Goal: Information Seeking & Learning: Compare options

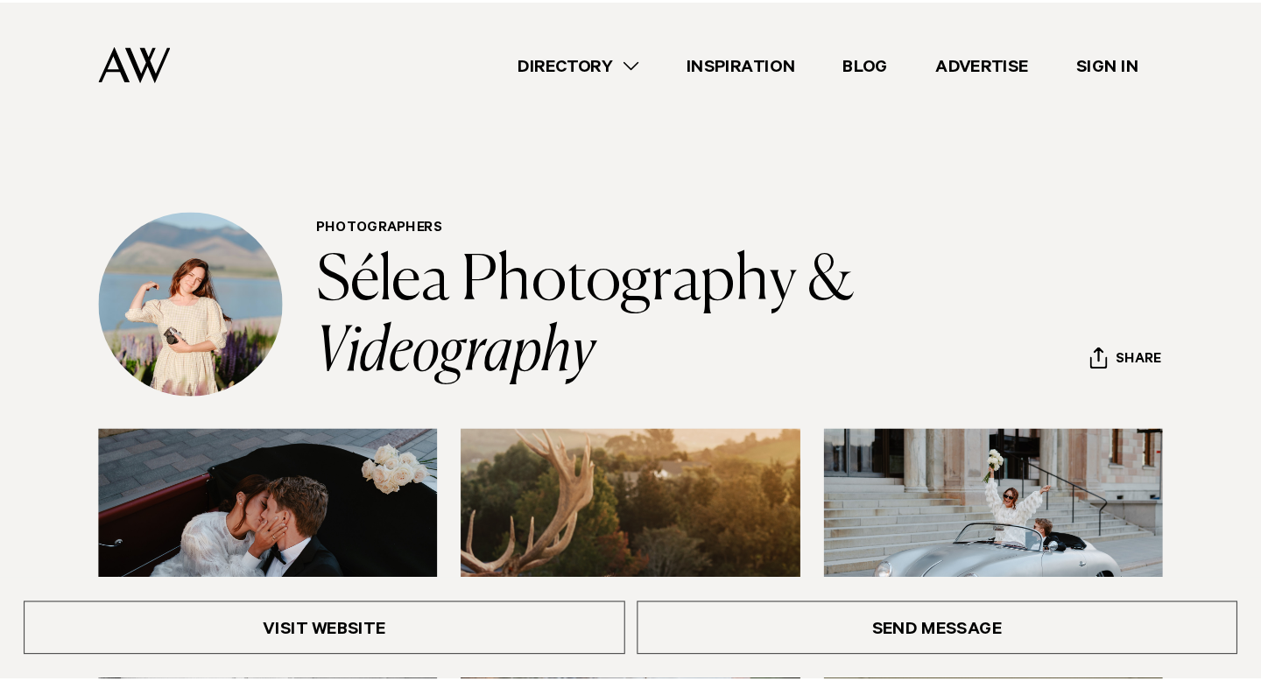
scroll to position [7, 0]
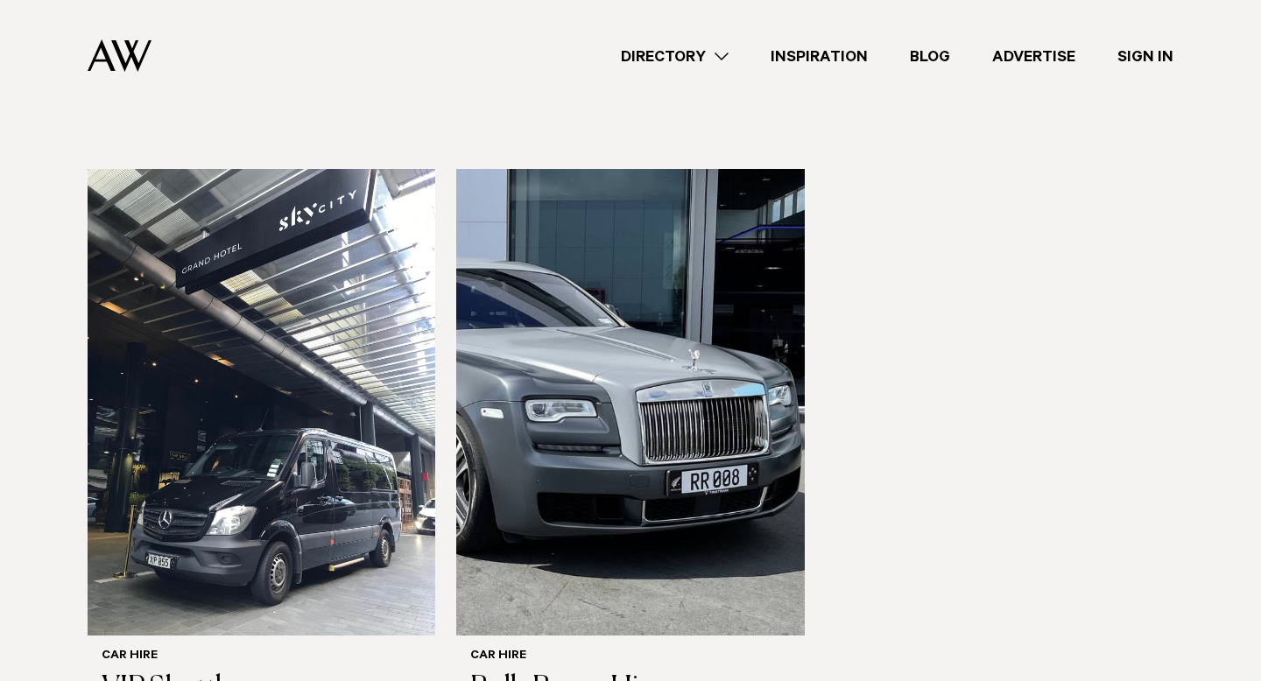
scroll to position [1079, 0]
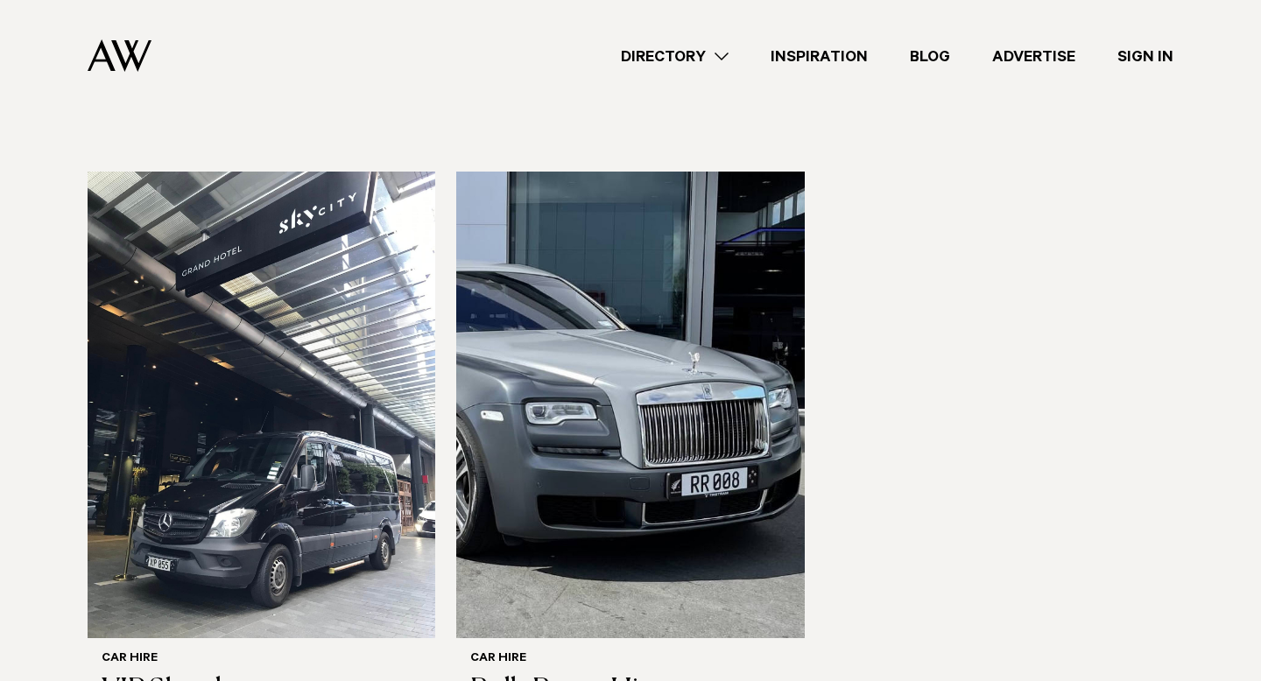
click at [699, 60] on link "Directory" at bounding box center [675, 57] width 150 height 24
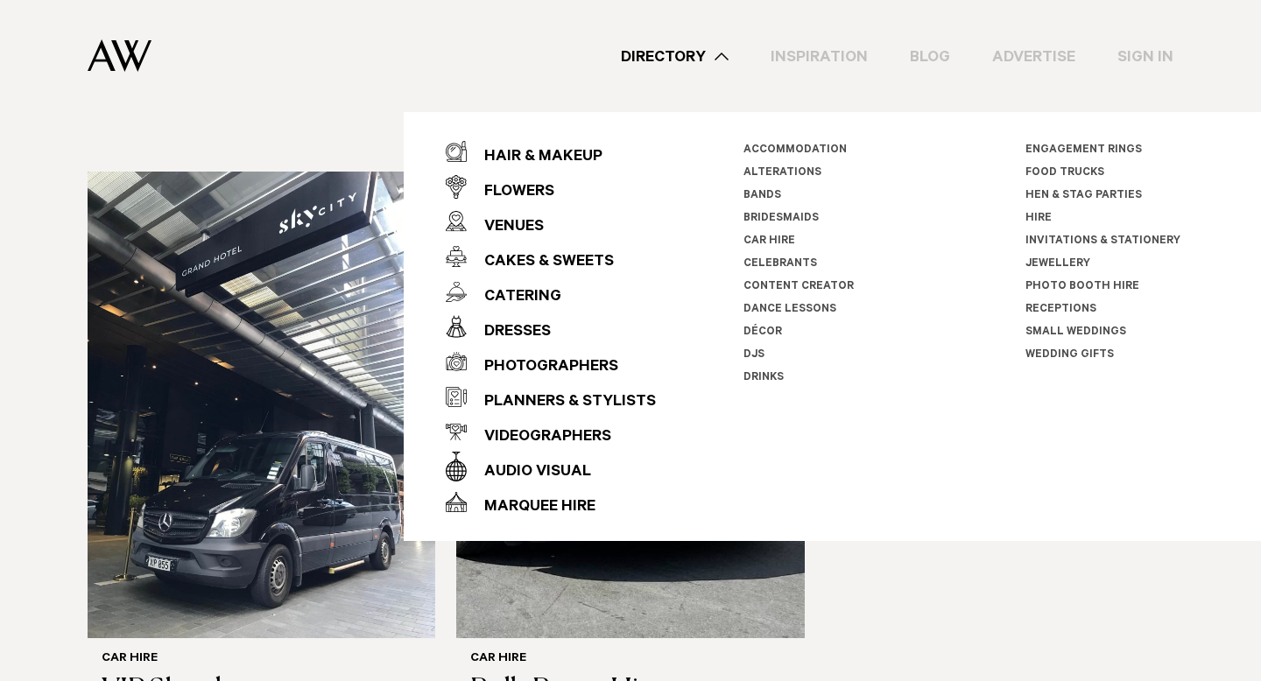
click at [418, 95] on div "Directory Hair & Makeup Flowers Venues Cakes & Sweets" at bounding box center [670, 56] width 1008 height 112
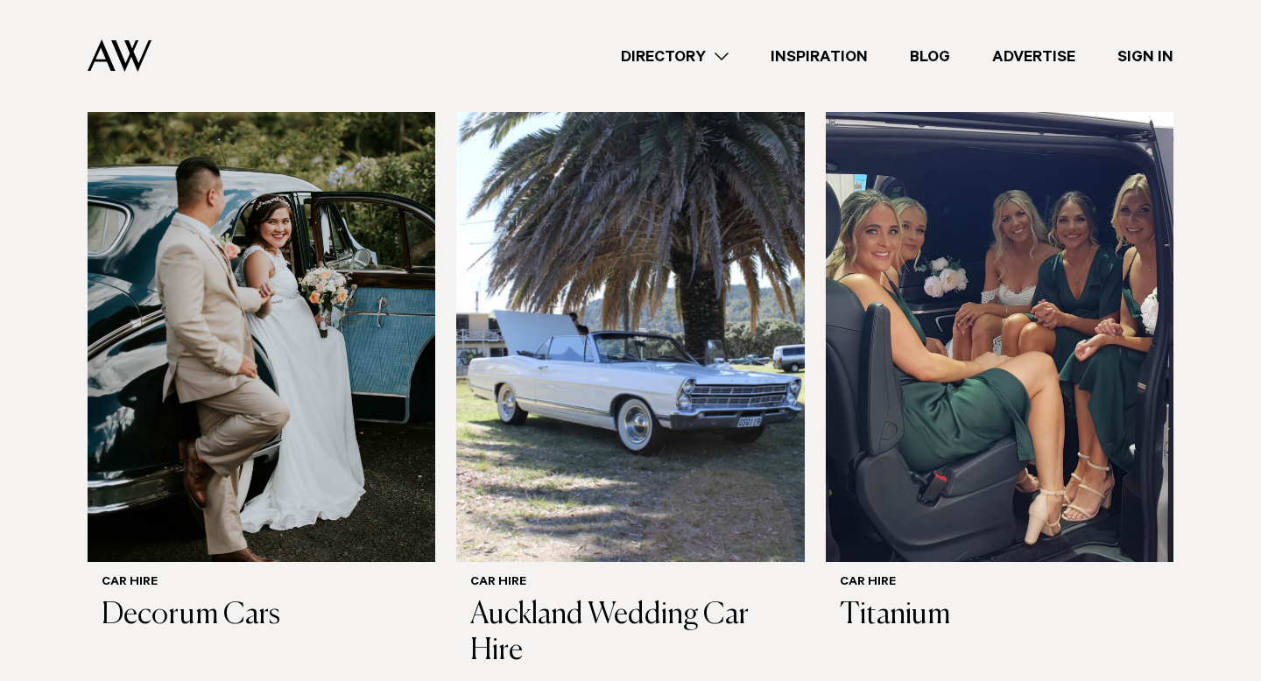
scroll to position [516, 0]
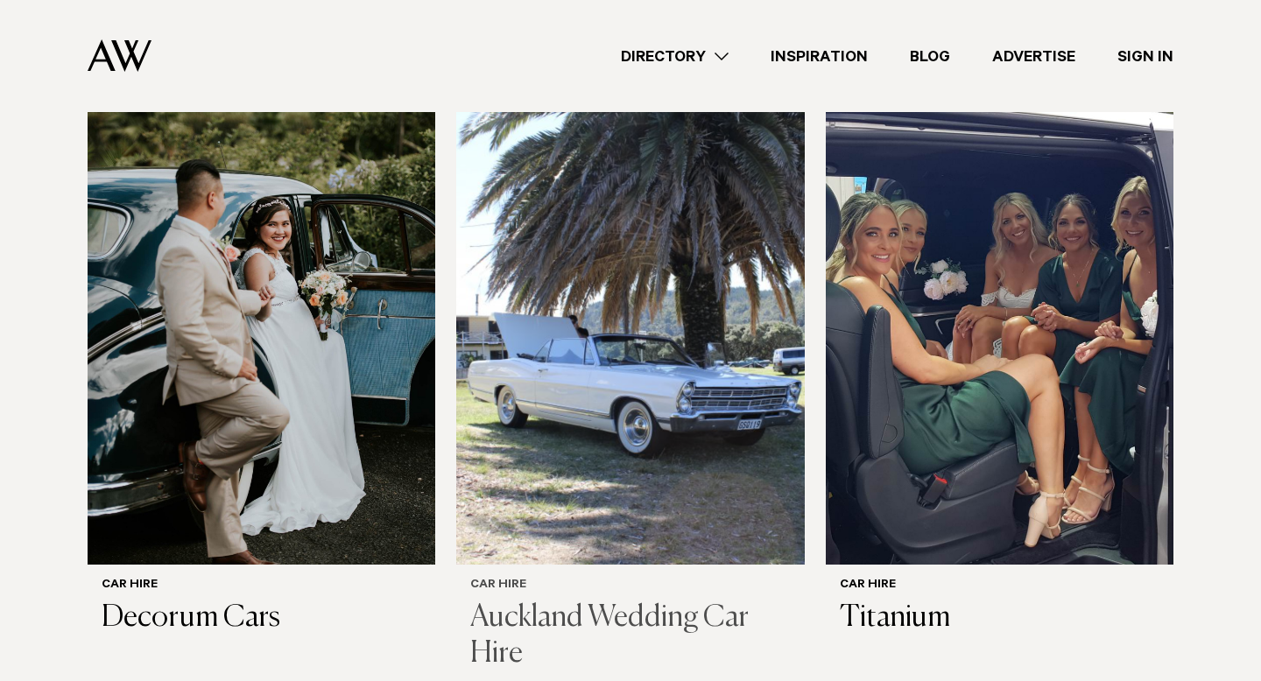
click at [640, 246] on img at bounding box center [630, 331] width 348 height 467
click at [202, 259] on img at bounding box center [262, 331] width 348 height 467
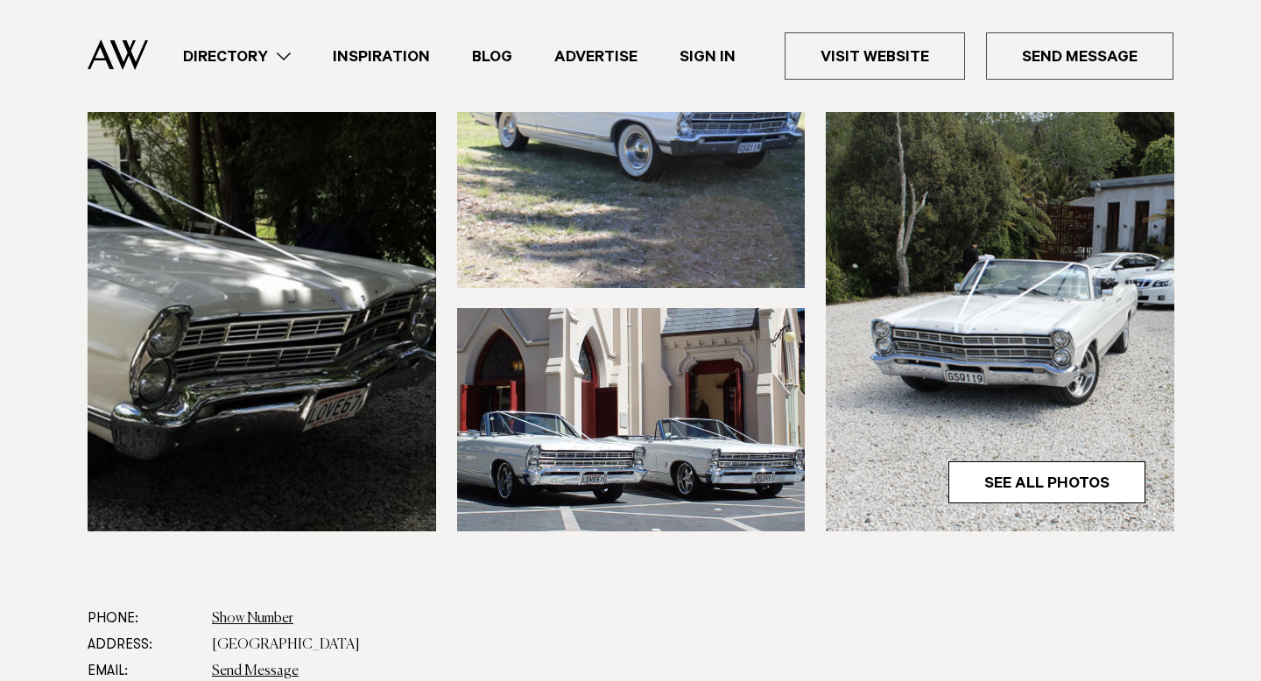
scroll to position [559, 0]
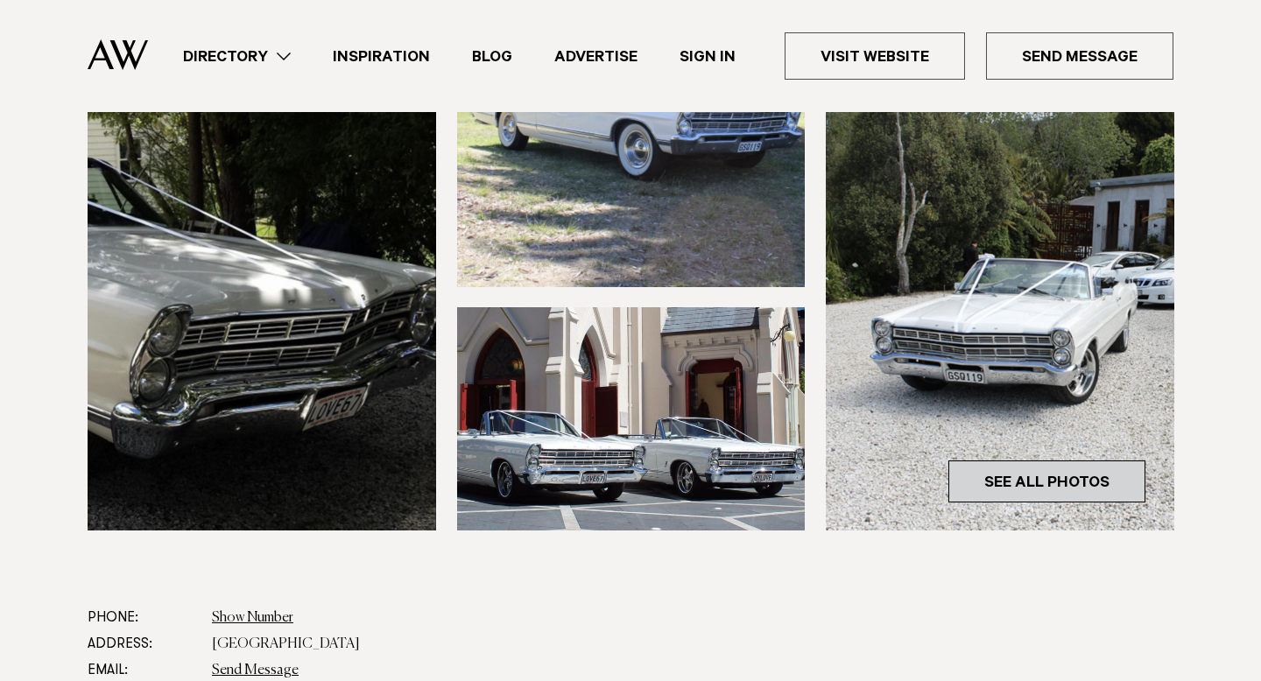
click at [1052, 494] on link "See All Photos" at bounding box center [1047, 482] width 197 height 42
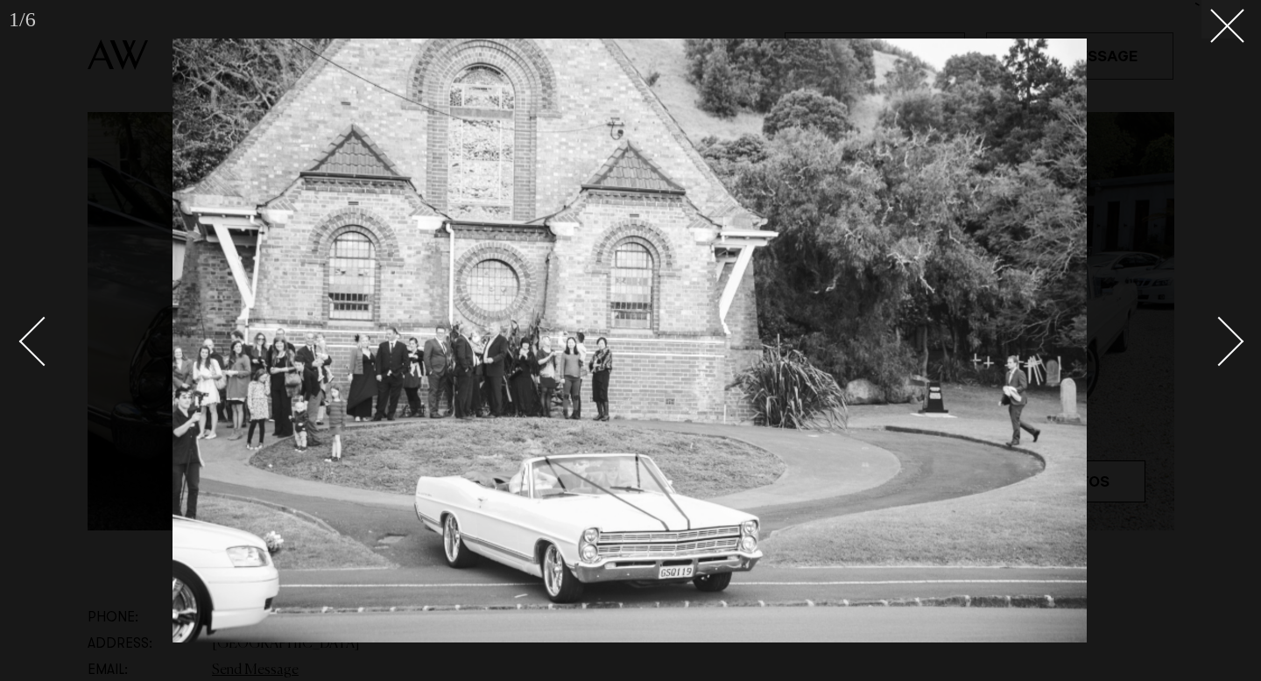
click at [1228, 342] on div "Next slide" at bounding box center [1220, 342] width 50 height 50
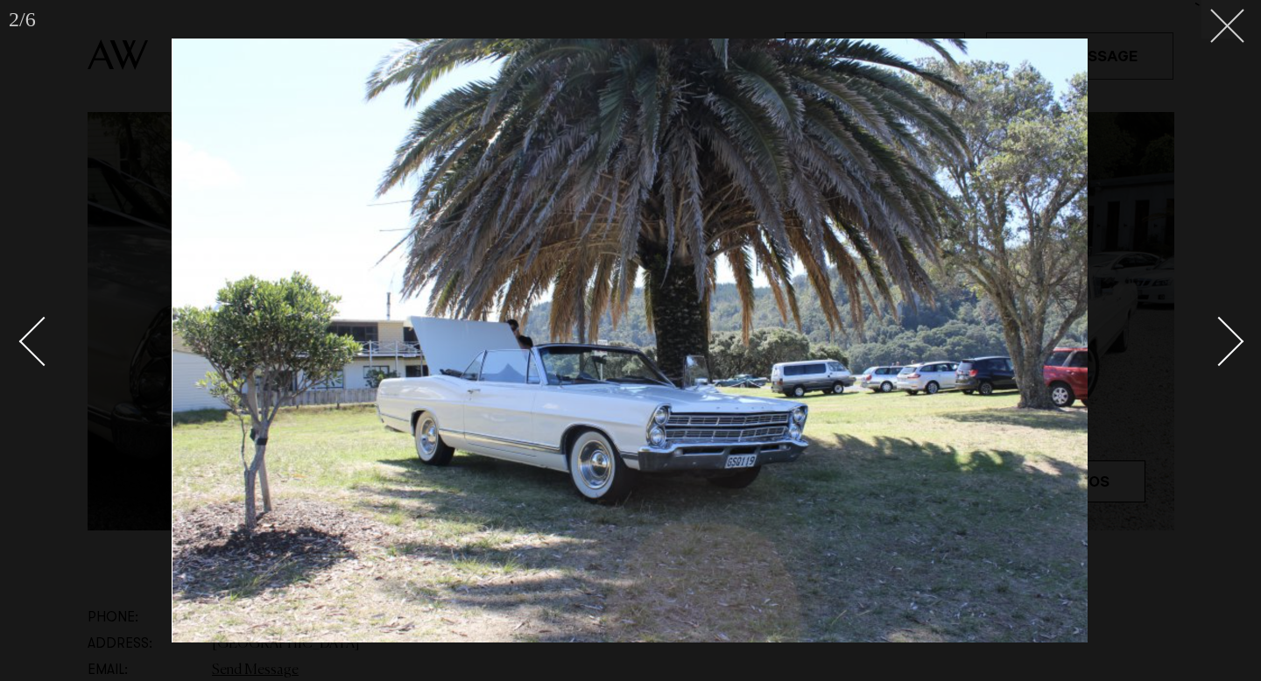
click at [1227, 29] on icon at bounding box center [1220, 19] width 21 height 21
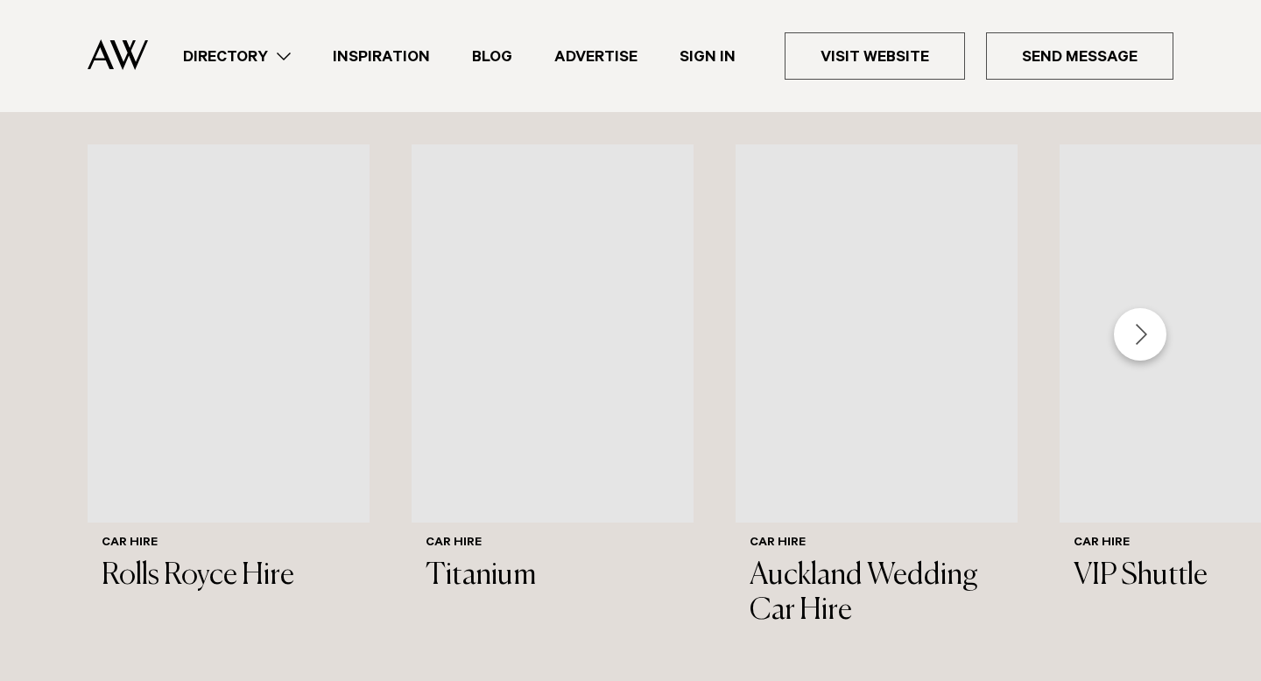
scroll to position [1628, 0]
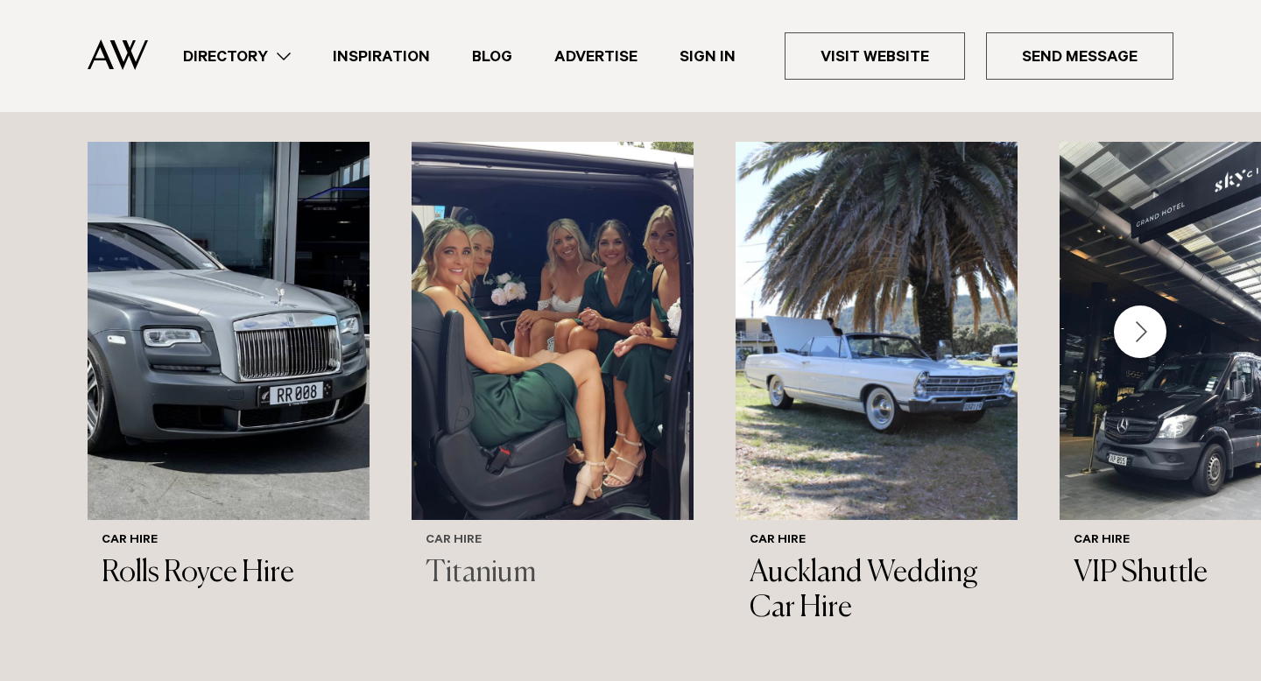
click at [572, 432] on img "2 / 6" at bounding box center [553, 331] width 282 height 378
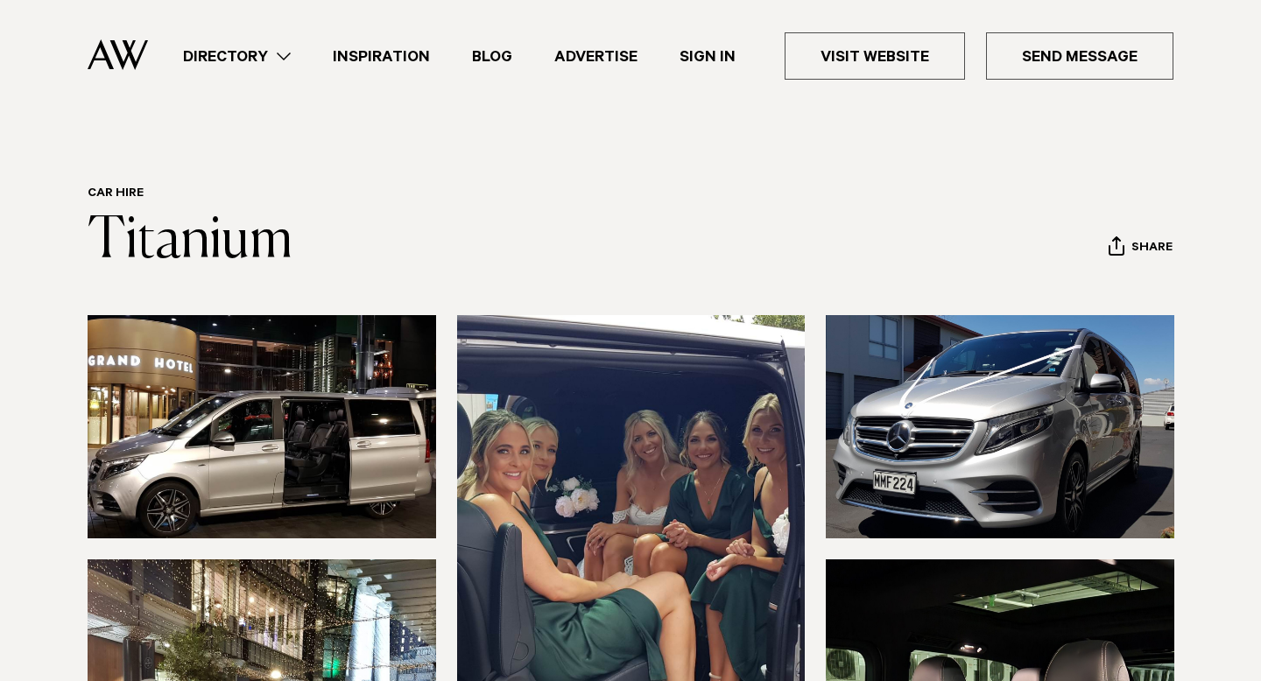
click at [291, 62] on link "Directory" at bounding box center [237, 57] width 150 height 24
